Goal: Task Accomplishment & Management: Manage account settings

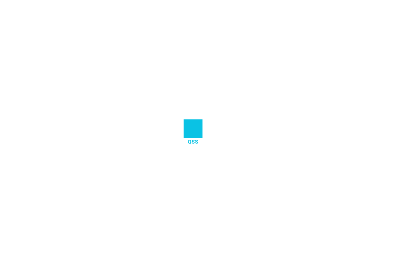
scroll to position [0, 0]
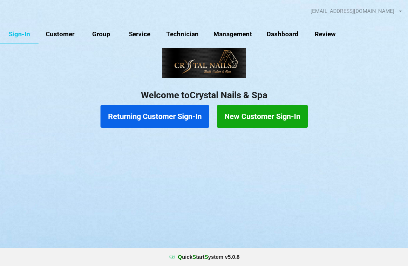
click at [65, 23] on div "[EMAIL_ADDRESS][DOMAIN_NAME] Logout Sign-In Customer Group Service Technician M…" at bounding box center [204, 75] width 408 height 150
click at [170, 117] on button "Returning Customer Sign-In" at bounding box center [154, 116] width 109 height 23
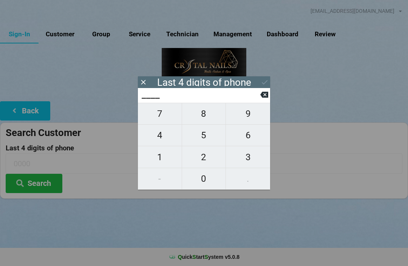
click at [244, 158] on span "3" at bounding box center [248, 157] width 44 height 16
type input "3___"
click at [199, 141] on span "5" at bounding box center [204, 135] width 44 height 16
type input "35__"
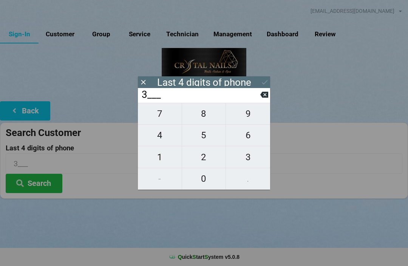
type input "35__"
click at [208, 116] on span "8" at bounding box center [204, 114] width 44 height 16
type input "358_"
click at [163, 158] on span "1" at bounding box center [160, 157] width 44 height 16
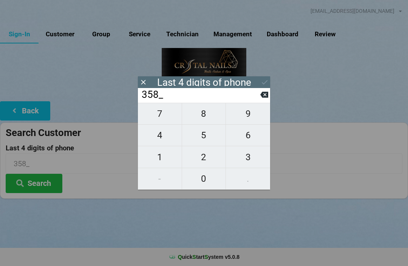
type input "3581"
click at [267, 82] on icon at bounding box center [265, 82] width 8 height 8
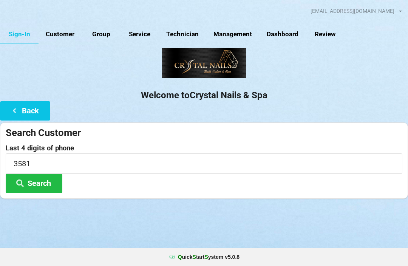
click at [47, 182] on button "Search" at bounding box center [34, 183] width 57 height 19
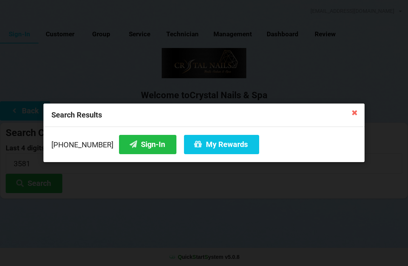
click at [197, 147] on button "My Rewards" at bounding box center [221, 144] width 75 height 19
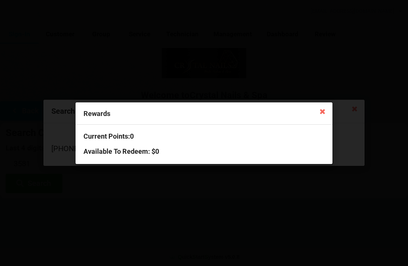
click at [328, 108] on icon at bounding box center [323, 111] width 12 height 12
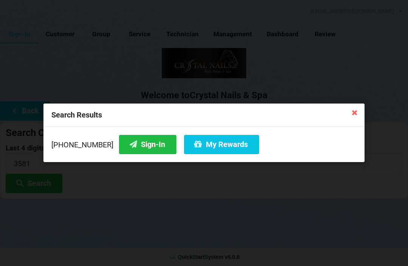
click at [130, 147] on button "Sign-In" at bounding box center [147, 144] width 57 height 19
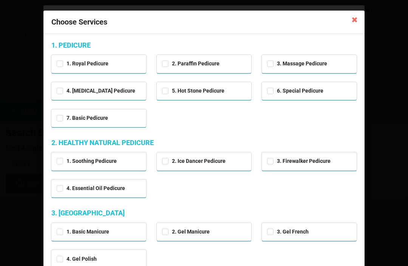
scroll to position [0, 0]
click at [357, 20] on icon at bounding box center [355, 19] width 12 height 12
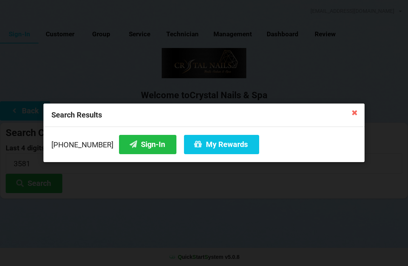
click at [359, 104] on div "Search Results" at bounding box center [203, 114] width 321 height 23
click at [349, 110] on icon at bounding box center [355, 112] width 12 height 12
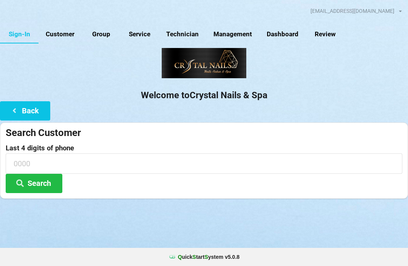
click at [234, 37] on link "Management" at bounding box center [232, 34] width 53 height 18
select select "25"
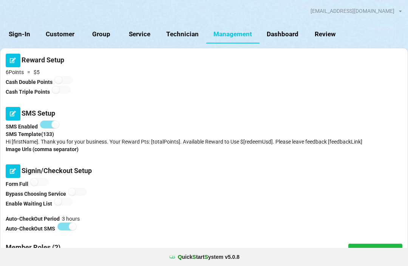
scroll to position [18, 0]
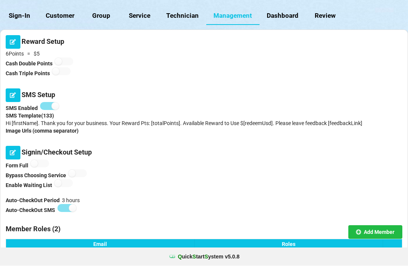
click at [147, 16] on link "Service" at bounding box center [139, 16] width 39 height 18
select select "25"
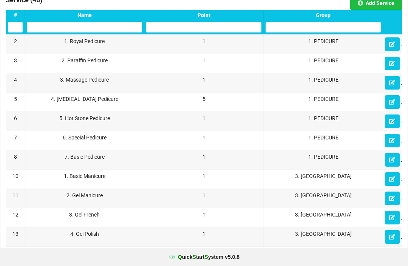
scroll to position [0, 0]
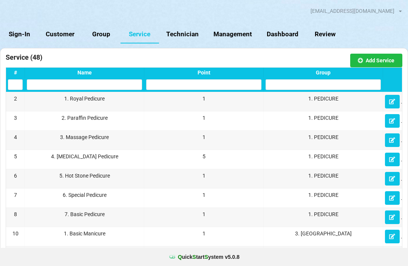
click at [100, 35] on link "Group" at bounding box center [101, 34] width 39 height 18
select select "25"
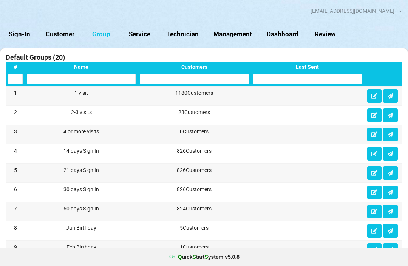
click at [65, 30] on link "Customer" at bounding box center [60, 34] width 43 height 18
select select "25"
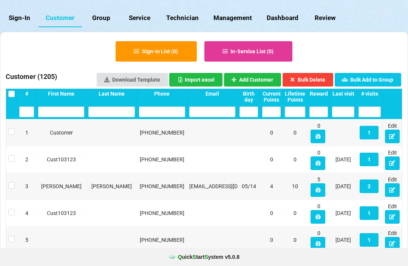
scroll to position [16, 0]
click at [164, 116] on input "text" at bounding box center [162, 112] width 46 height 11
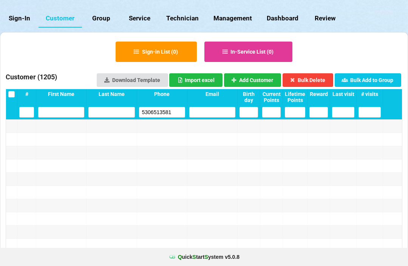
scroll to position [16, 0]
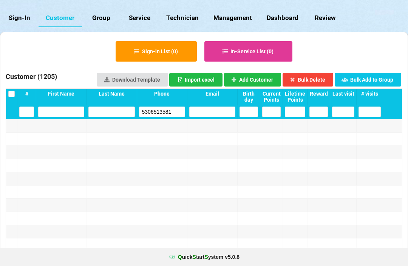
click at [176, 114] on input "5306513581" at bounding box center [162, 112] width 46 height 11
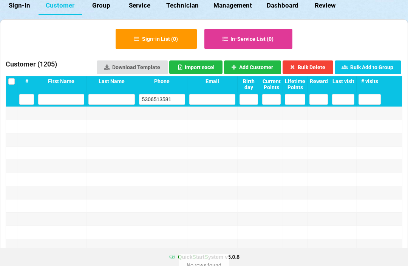
scroll to position [28, 0]
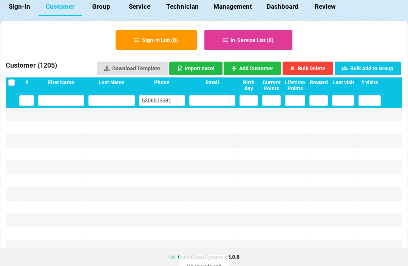
click at [173, 97] on input "5306513581" at bounding box center [162, 100] width 46 height 11
click at [172, 97] on input "5306513581" at bounding box center [162, 100] width 46 height 11
click at [175, 105] on input "5306513581" at bounding box center [162, 100] width 46 height 11
click at [139, 102] on input "5306513581" at bounding box center [162, 100] width 46 height 11
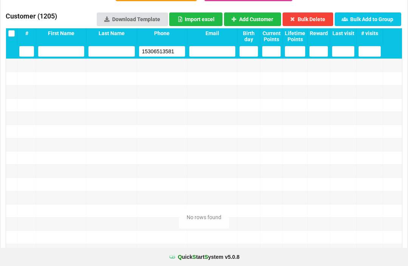
scroll to position [0, 0]
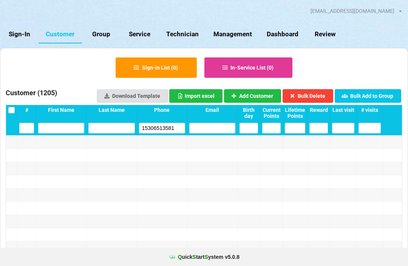
click at [176, 131] on input "15306513581" at bounding box center [162, 128] width 46 height 11
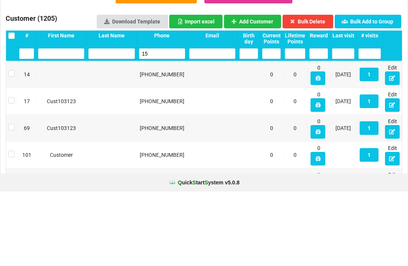
type input "1"
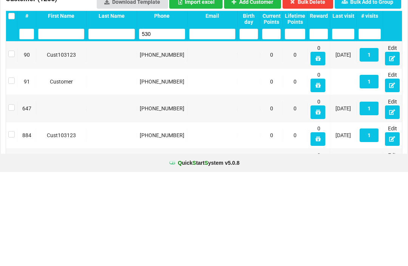
type input "530"
click at [204, 133] on label at bounding box center [204, 133] width 0 height 0
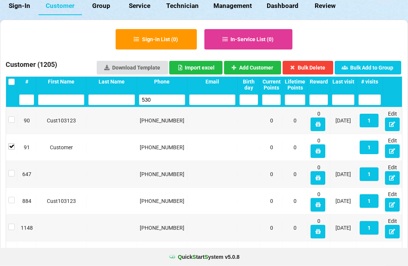
scroll to position [29, 0]
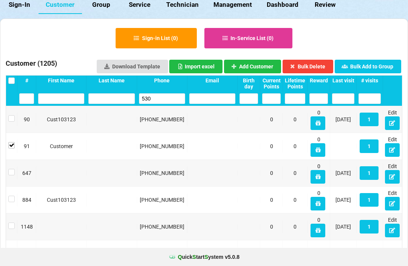
click at [307, 65] on button "Bulk Delete" at bounding box center [308, 67] width 51 height 14
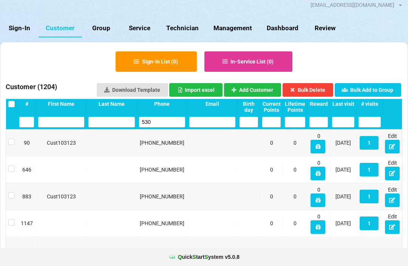
scroll to position [0, 0]
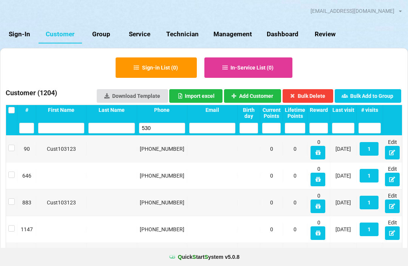
click at [181, 32] on link "Technician" at bounding box center [182, 34] width 47 height 18
select select "25"
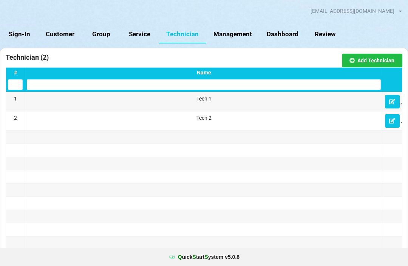
click at [64, 29] on link "Customer" at bounding box center [60, 34] width 43 height 18
select select "25"
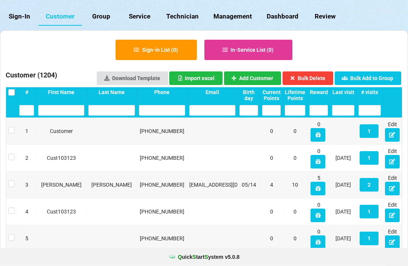
scroll to position [18, 0]
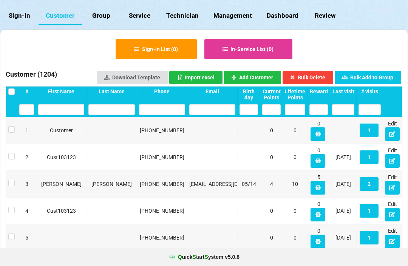
click at [174, 133] on div "[PHONE_NUMBER]" at bounding box center [162, 131] width 46 height 8
click at [178, 136] on div "[PHONE_NUMBER]" at bounding box center [165, 130] width 47 height 12
click at [167, 134] on div "[PHONE_NUMBER]" at bounding box center [162, 131] width 46 height 8
click at [169, 137] on div "[PHONE_NUMBER]" at bounding box center [162, 130] width 50 height 13
click at [168, 137] on div "[PHONE_NUMBER]" at bounding box center [162, 130] width 50 height 13
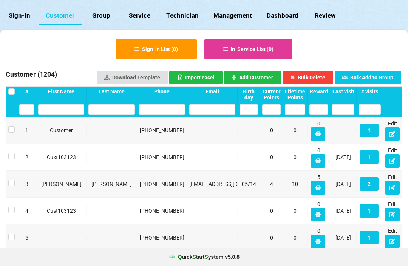
click at [177, 144] on div "1 Customer [PHONE_NUMBER] 0 0 0 1 Edit" at bounding box center [204, 130] width 396 height 26
click at [177, 143] on div "1 Customer [PHONE_NUMBER] 0 0 0 1 Edit" at bounding box center [204, 130] width 396 height 26
click at [174, 137] on div "[PHONE_NUMBER]" at bounding box center [162, 130] width 50 height 13
click at [338, 133] on div at bounding box center [343, 130] width 26 height 5
click at [165, 134] on div "[PHONE_NUMBER]" at bounding box center [162, 131] width 46 height 8
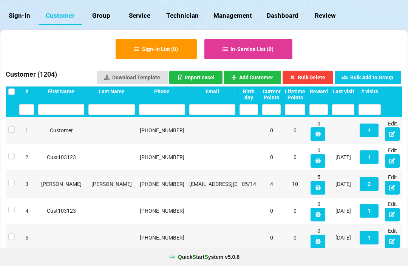
click at [391, 136] on icon at bounding box center [392, 134] width 6 height 5
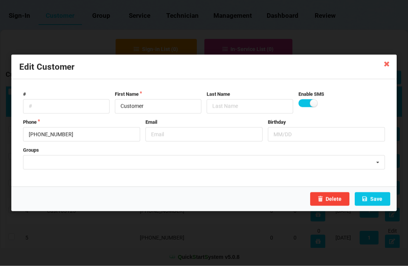
scroll to position [19, 0]
click at [130, 170] on div "14 days Sign [DATE] Sign In Test 1 30 days Sign In 093024 5th Anniversary 60 da…" at bounding box center [204, 162] width 362 height 14
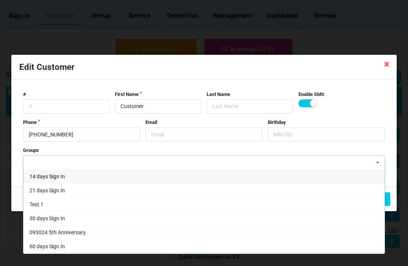
scroll to position [18, 0]
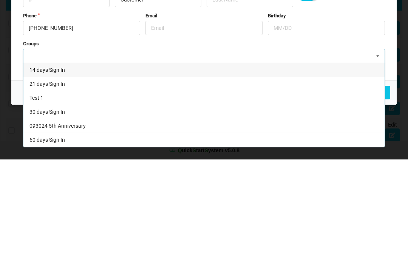
click at [407, 76] on div "Edit Customer # First Name Customer Last Name Enable SMS Phone [PHONE_NUMBER] E…" at bounding box center [204, 133] width 408 height 266
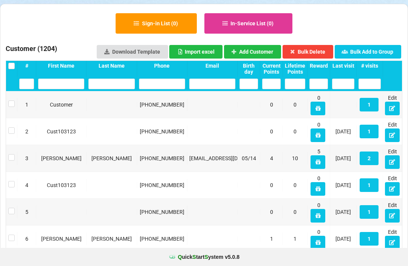
scroll to position [43, 0]
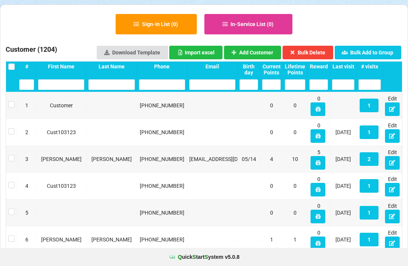
click at [392, 109] on icon at bounding box center [392, 109] width 6 height 5
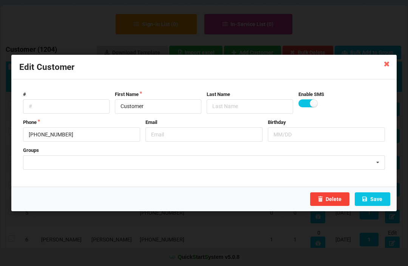
click at [385, 68] on icon at bounding box center [387, 63] width 12 height 12
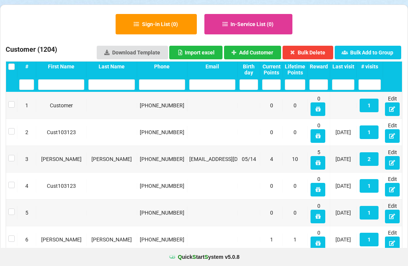
scroll to position [0, 0]
